Goal: Task Accomplishment & Management: Manage account settings

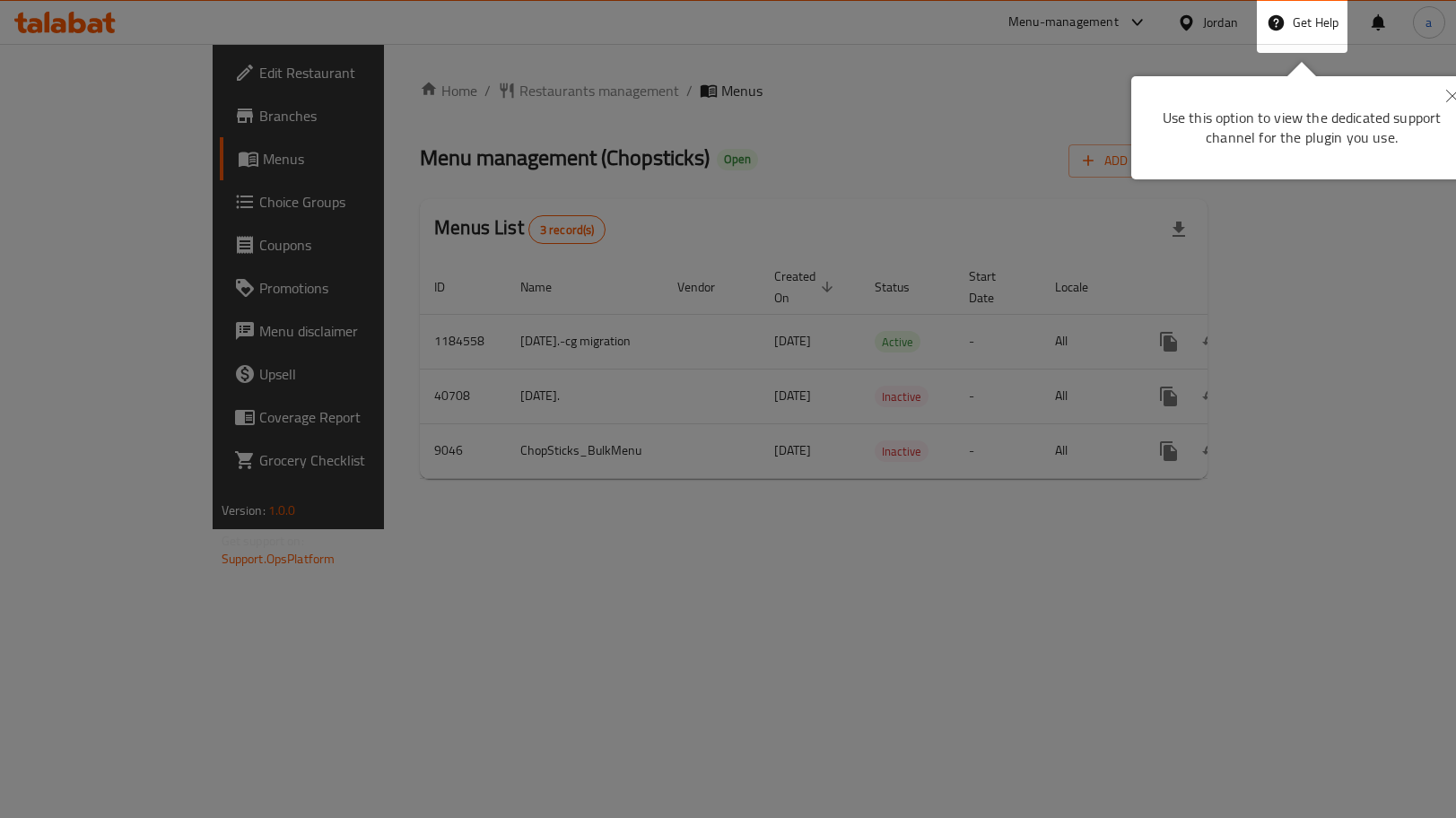
click at [1443, 96] on button "Close" at bounding box center [1452, 96] width 40 height 41
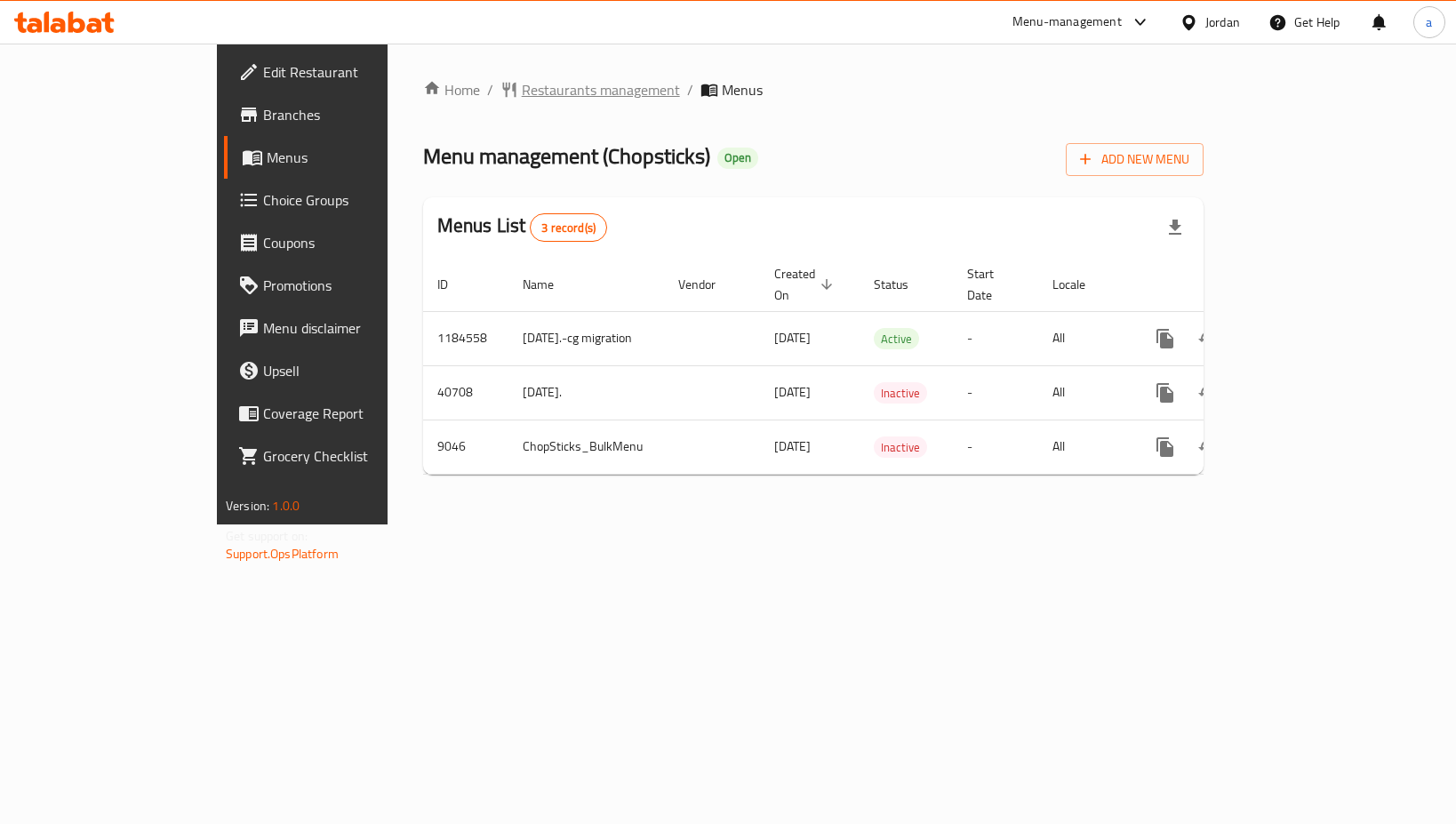
click at [521, 90] on span "Restaurants management" at bounding box center [600, 89] width 158 height 22
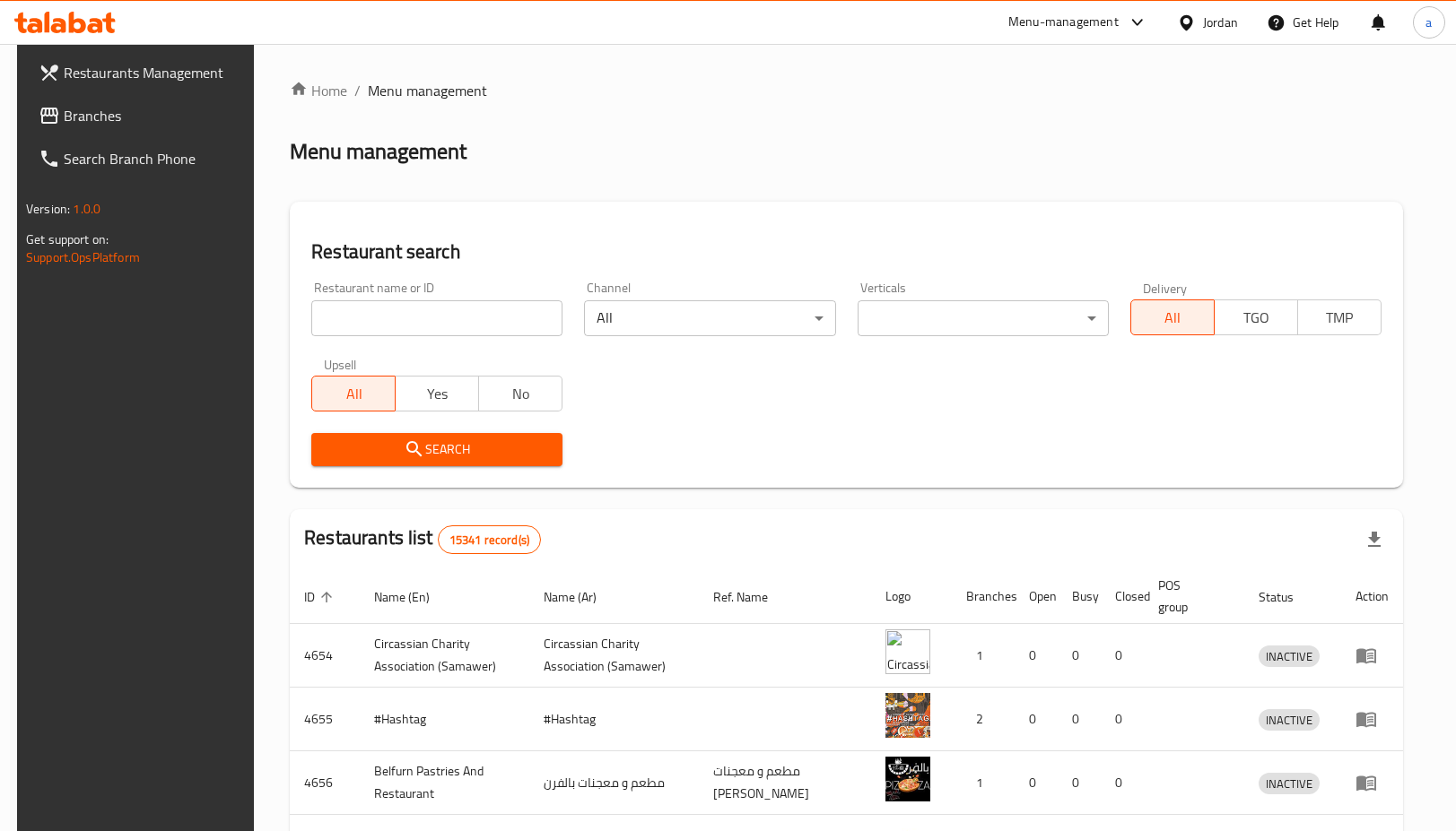
click at [174, 132] on link "Branches" at bounding box center [142, 115] width 236 height 43
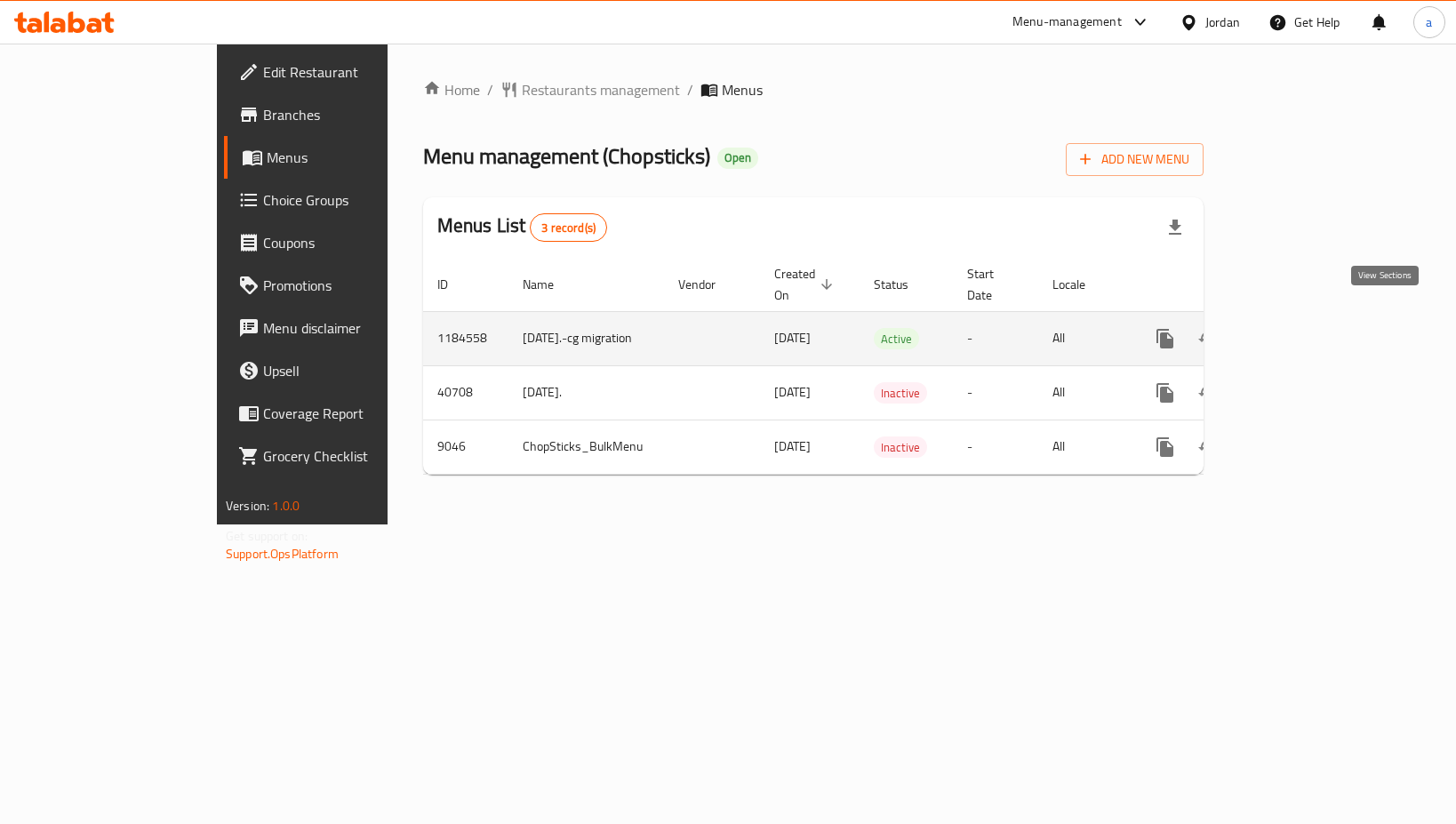
click at [1302, 331] on icon "enhanced table" at bounding box center [1293, 338] width 16 height 16
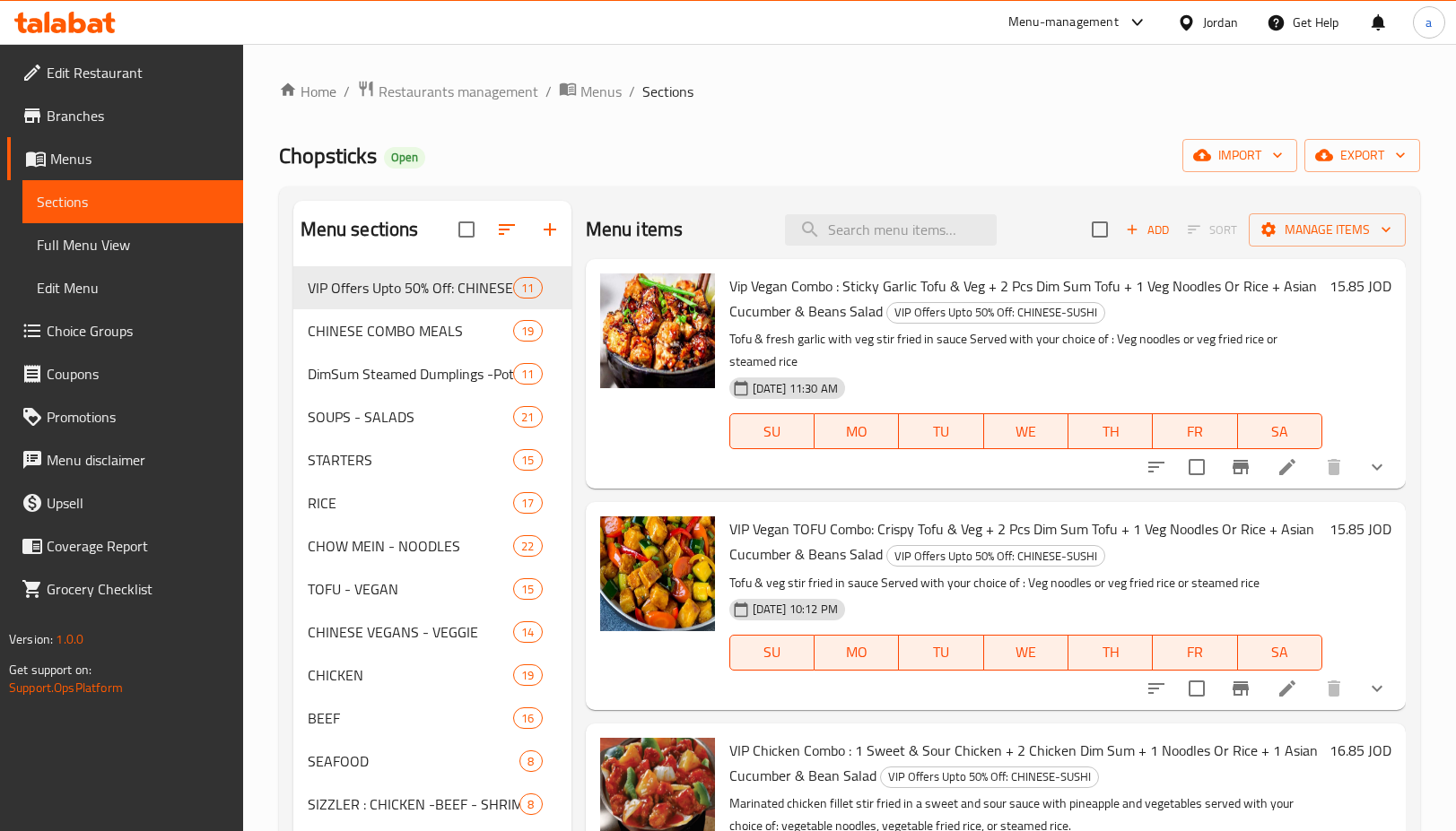
click at [76, 320] on span "Choice Groups" at bounding box center [138, 331] width 182 height 22
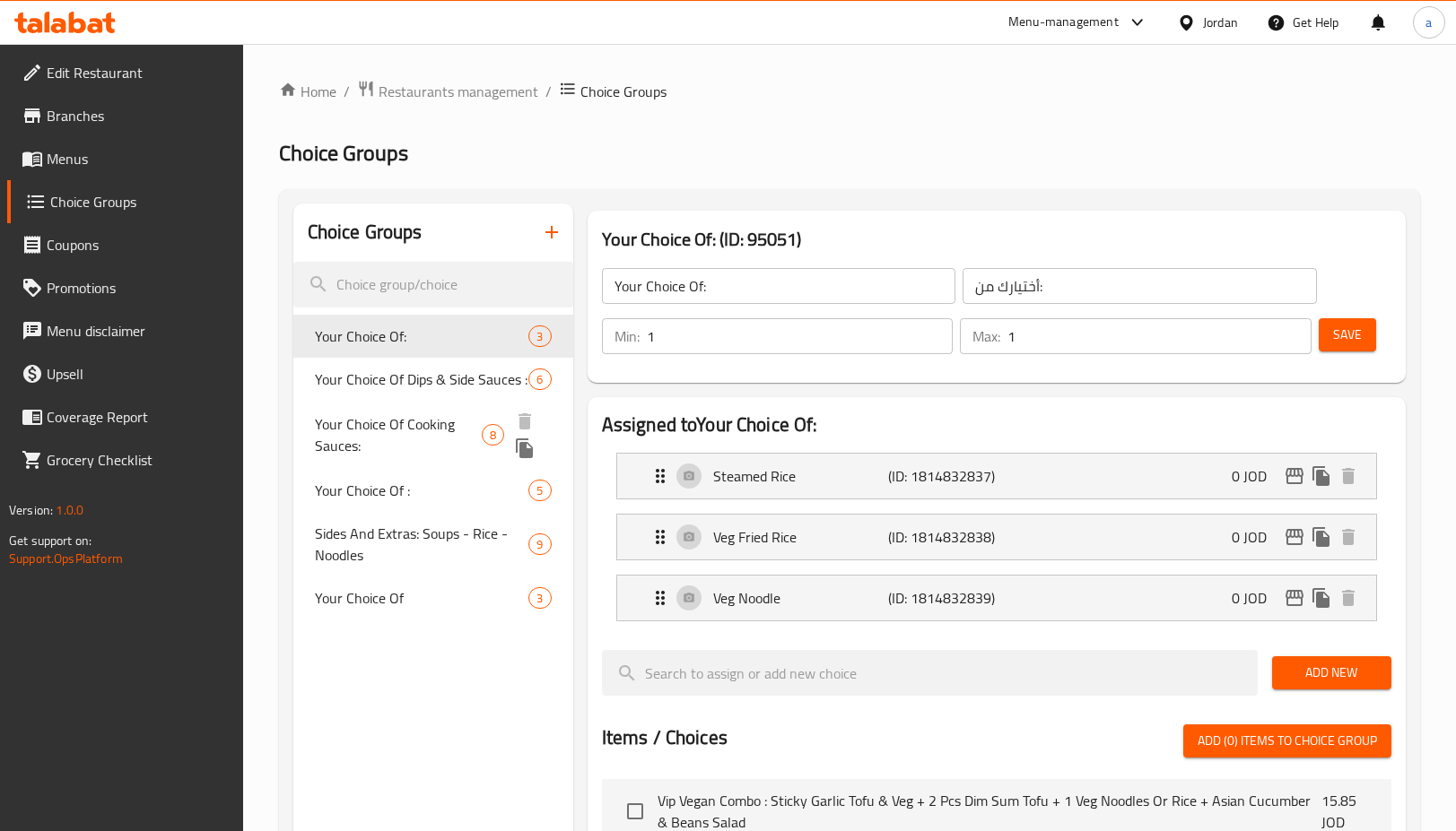
click at [377, 454] on span "Your Choice Of Cooking Sauces:" at bounding box center [398, 434] width 167 height 43
type input "Your Choice Of Cooking Sauces:"
type input "خياركم من صوصات الطبخ:"
type input "0"
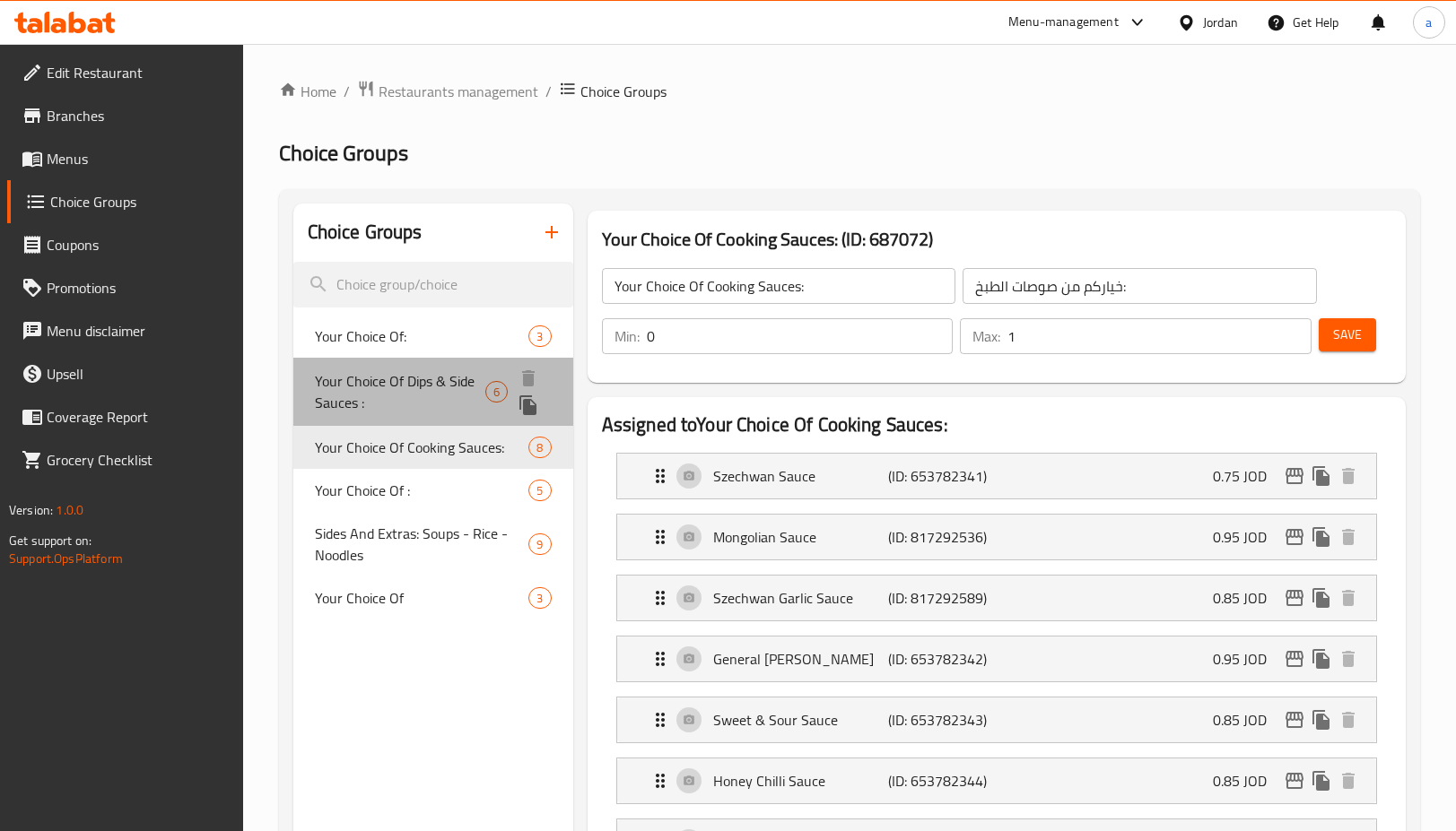
click at [401, 374] on span "Your Choice Of Dips & Side Sauces :" at bounding box center [400, 391] width 171 height 43
type input "Your Choice Of Dips & Side Sauces :"
type input "اختيارك من الصلصات الجانبية والغموس:"
type input "0"
